Goal: Information Seeking & Learning: Learn about a topic

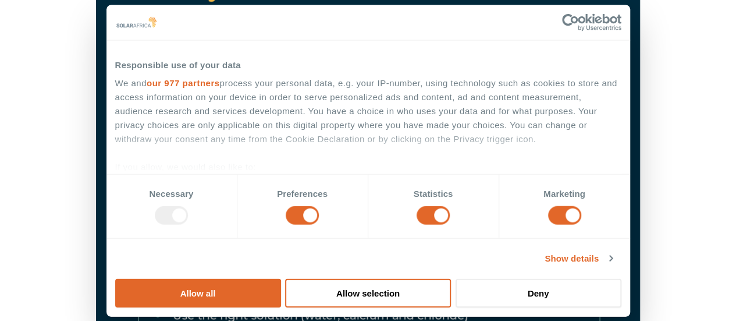
scroll to position [4366, 0]
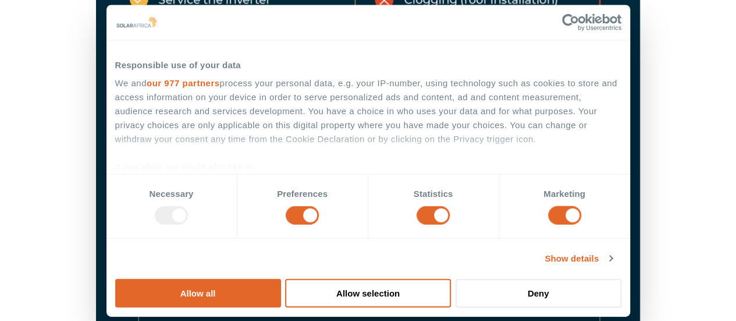
click at [437, 62] on img at bounding box center [368, 90] width 544 height 556
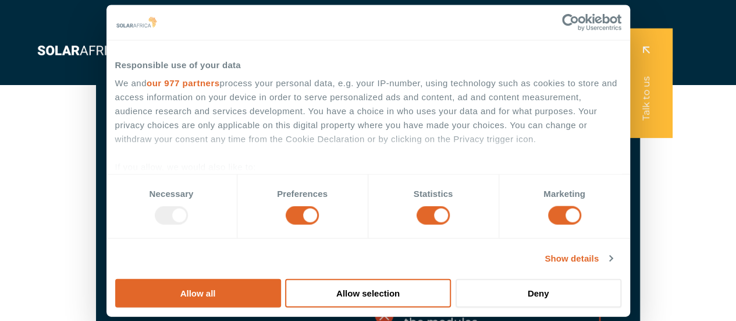
scroll to position [4308, 0]
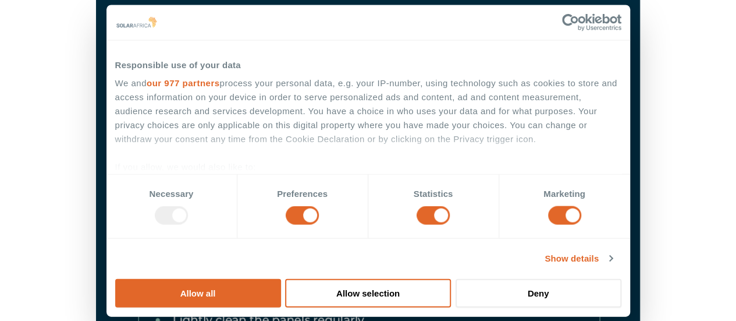
click at [450, 49] on img at bounding box center [368, 148] width 544 height 556
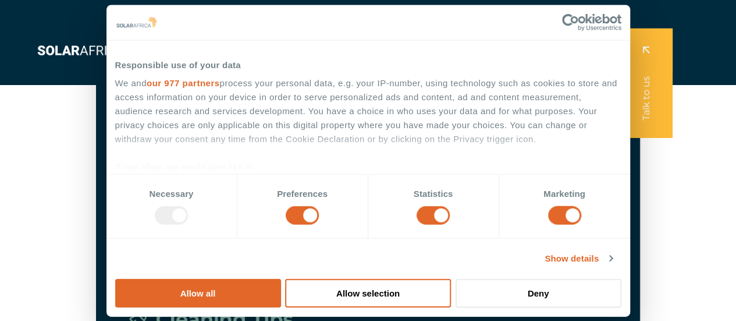
scroll to position [4249, 0]
